Goal: Transaction & Acquisition: Purchase product/service

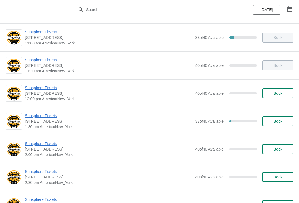
scroll to position [87, 0]
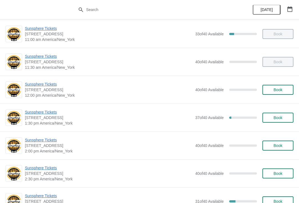
click at [54, 111] on span "Sunsphere Tickets" at bounding box center [108, 113] width 167 height 6
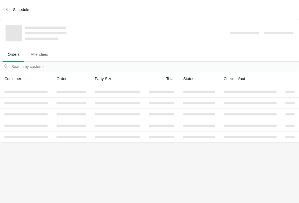
scroll to position [0, 0]
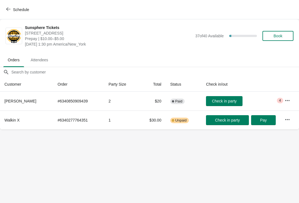
click at [281, 32] on button "Book" at bounding box center [277, 36] width 31 height 10
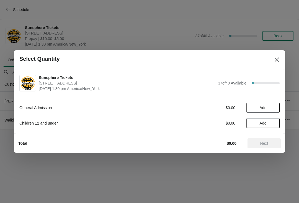
click at [274, 105] on button "Add" at bounding box center [262, 108] width 33 height 10
click at [272, 108] on icon at bounding box center [272, 108] width 6 height 6
click at [266, 142] on span "Next" at bounding box center [264, 143] width 8 height 4
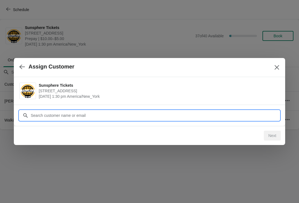
click at [175, 130] on div "Assign Customer Sunsphere Tickets [STREET_ADDRESS] [DATE] 1:30 pm [GEOGRAPHIC_D…" at bounding box center [149, 130] width 299 height 0
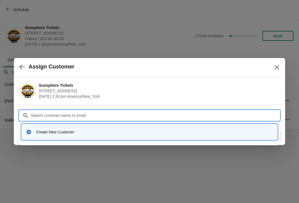
click at [97, 135] on div "Create New Customer" at bounding box center [149, 131] width 251 height 11
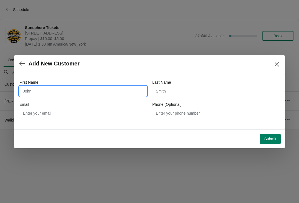
click at [74, 90] on input "First Name" at bounding box center [82, 91] width 127 height 10
type input "Walkin"
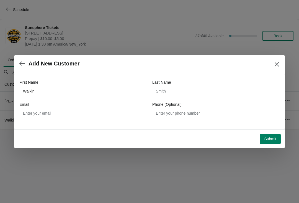
click at [272, 143] on button "Submit" at bounding box center [269, 139] width 21 height 10
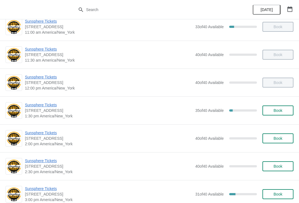
scroll to position [94, 0]
click at [42, 107] on span "Sunsphere Tickets" at bounding box center [108, 105] width 167 height 6
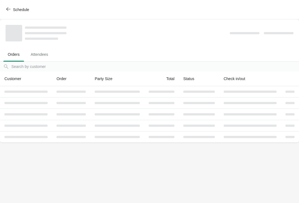
scroll to position [0, 0]
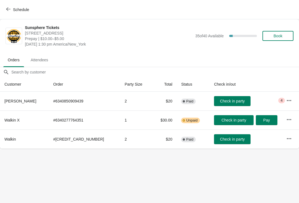
click at [219, 98] on button "Check in party" at bounding box center [232, 101] width 37 height 10
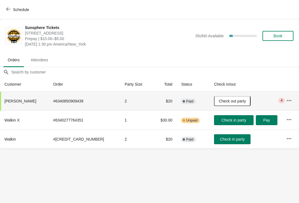
click at [276, 34] on span "Book" at bounding box center [277, 36] width 9 height 4
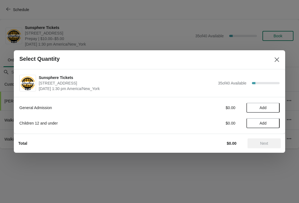
click at [275, 110] on button "Add" at bounding box center [262, 108] width 33 height 10
click at [257, 141] on button "Next" at bounding box center [263, 144] width 33 height 10
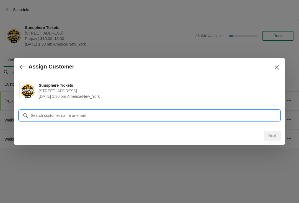
click at [113, 149] on div "Assign Customer Sunsphere Tickets [STREET_ADDRESS] [DATE] 1:30 pm [GEOGRAPHIC_D…" at bounding box center [149, 149] width 299 height 0
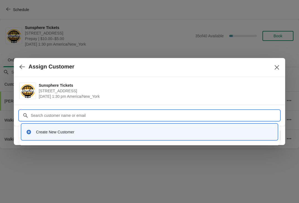
click at [93, 132] on div "Create New Customer" at bounding box center [154, 132] width 237 height 6
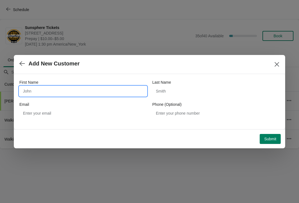
click at [61, 91] on input "First Name" at bounding box center [82, 91] width 127 height 10
type input "W"
click at [269, 134] on button "Submit" at bounding box center [269, 139] width 21 height 10
